Goal: Find specific page/section: Find specific page/section

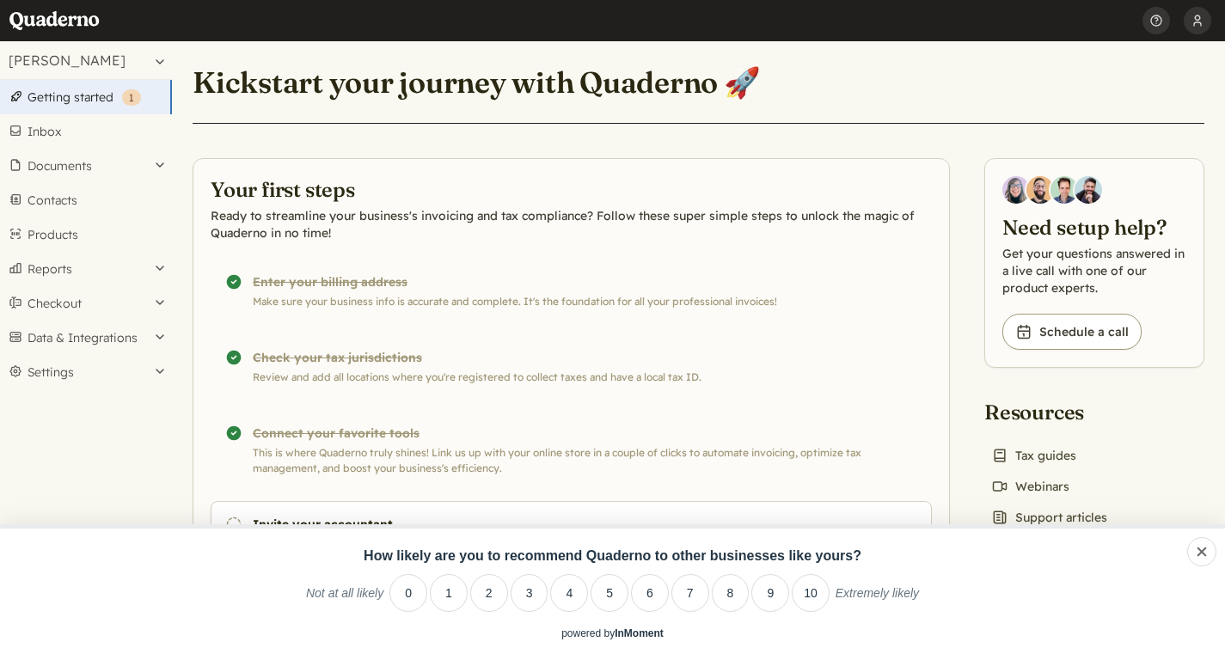
scroll to position [3, 0]
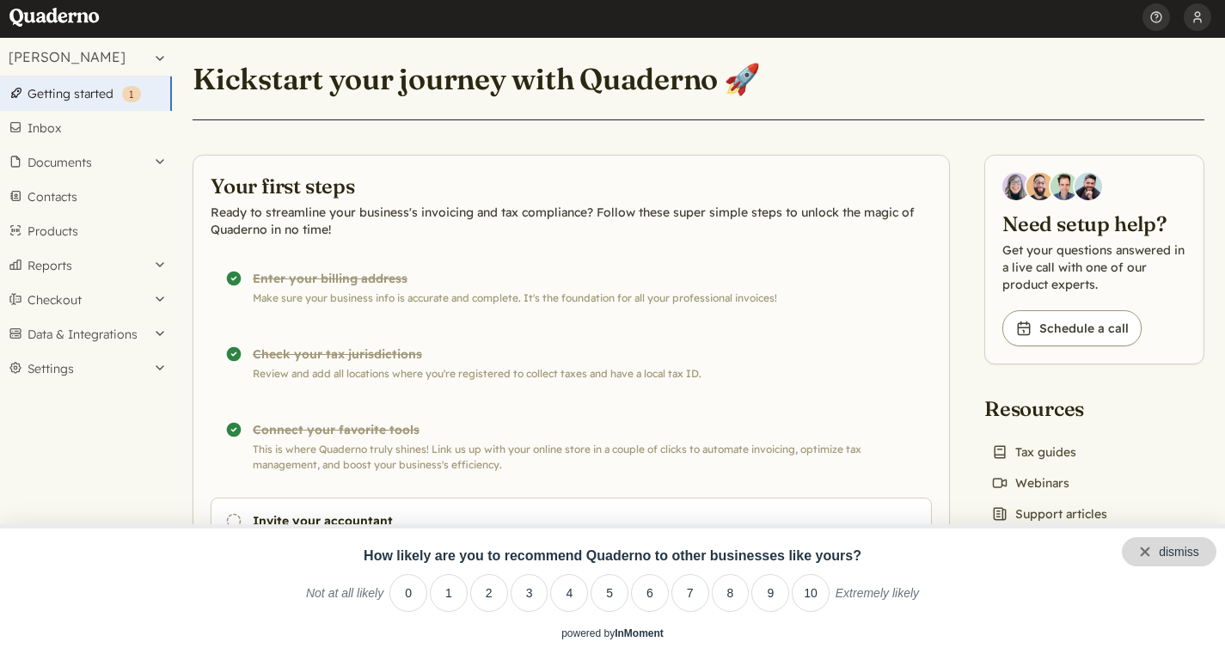
click at [1207, 553] on div "dismiss" at bounding box center [1169, 551] width 95 height 29
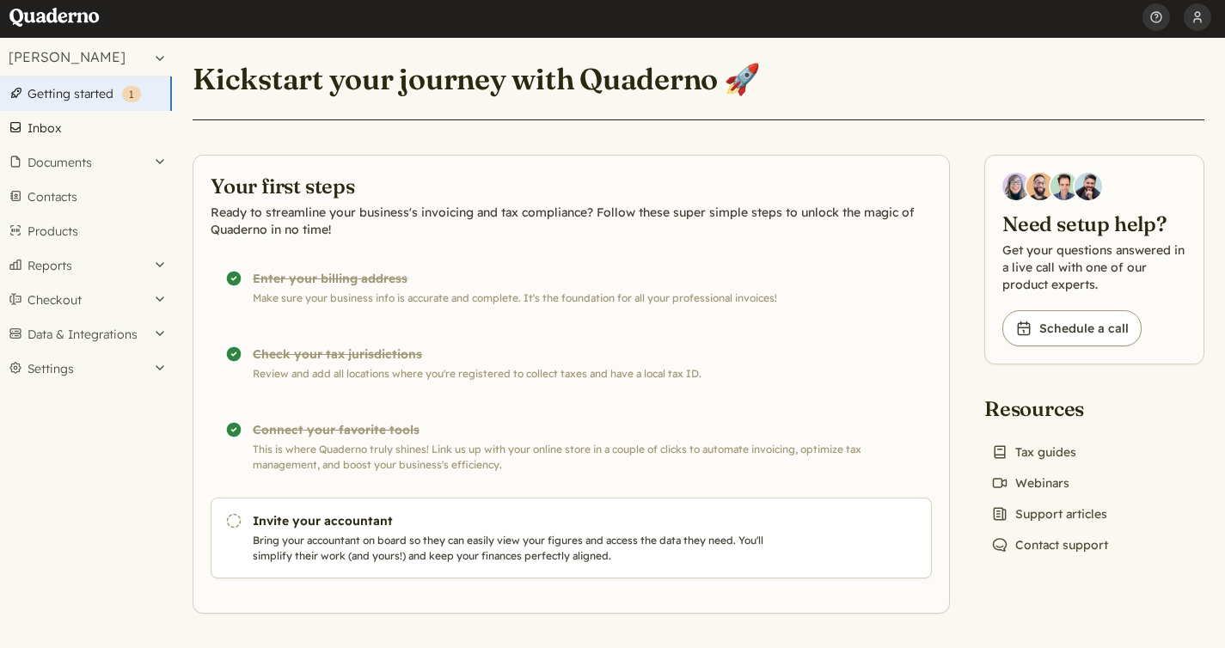
click at [96, 134] on link "Inbox" at bounding box center [86, 128] width 172 height 34
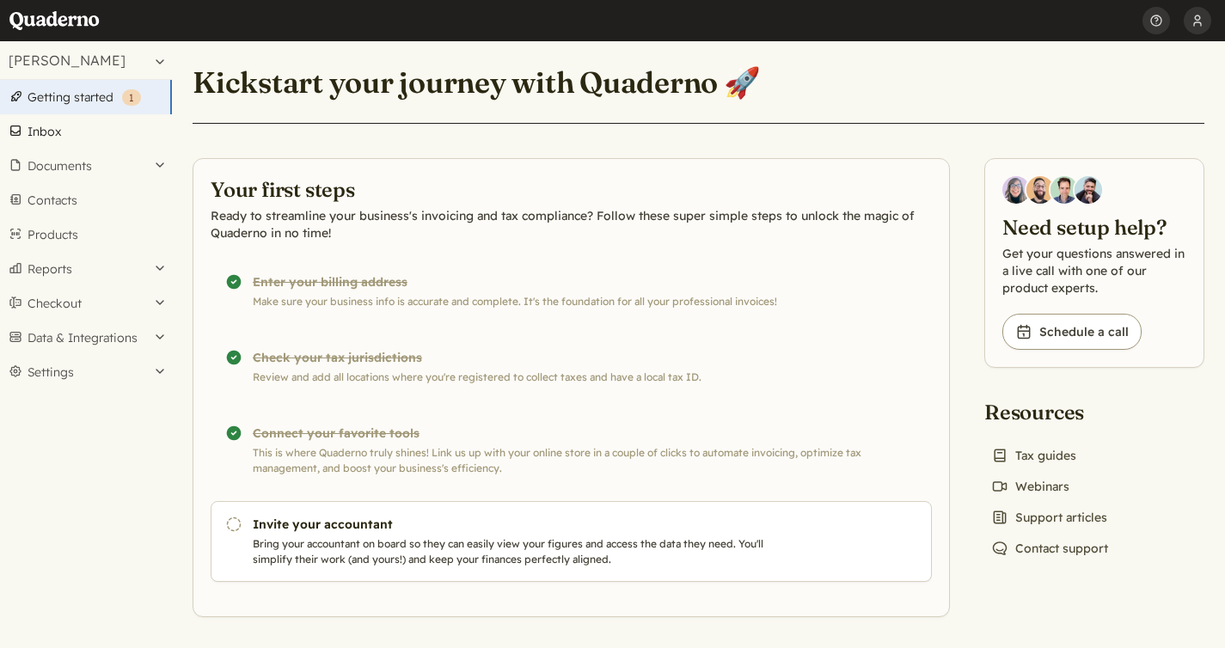
click at [76, 136] on link "Inbox" at bounding box center [86, 131] width 172 height 34
